Goal: Information Seeking & Learning: Find contact information

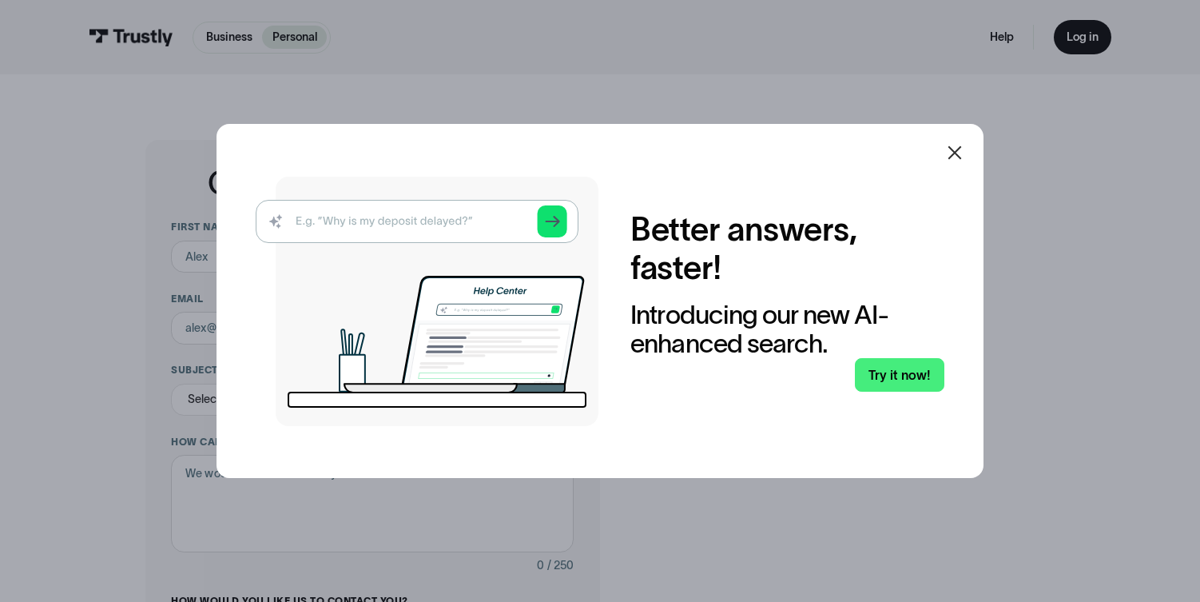
click at [964, 156] on icon at bounding box center [954, 152] width 19 height 19
